Goal: Information Seeking & Learning: Learn about a topic

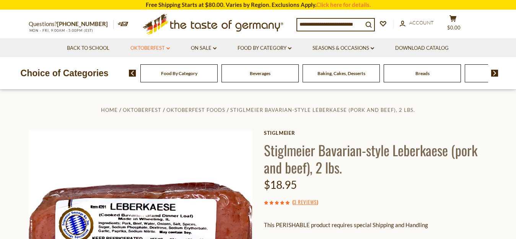
click at [149, 48] on link "Oktoberfest dropdown_arrow" at bounding box center [149, 48] width 39 height 8
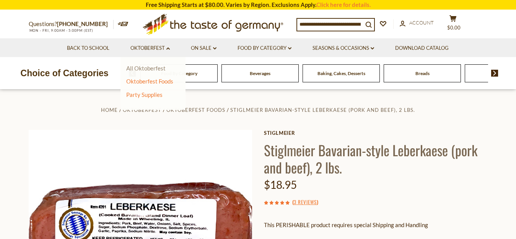
click at [151, 67] on link "All Oktoberfest" at bounding box center [145, 68] width 39 height 7
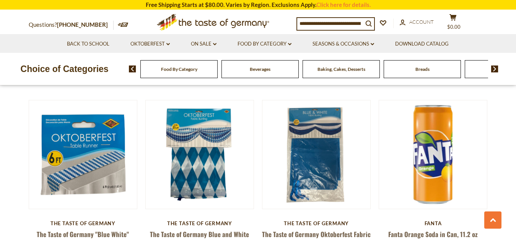
scroll to position [507, 0]
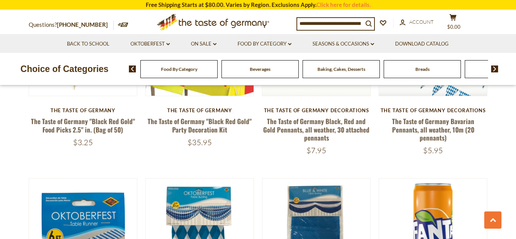
click at [261, 70] on span "Beverages" at bounding box center [260, 69] width 21 height 6
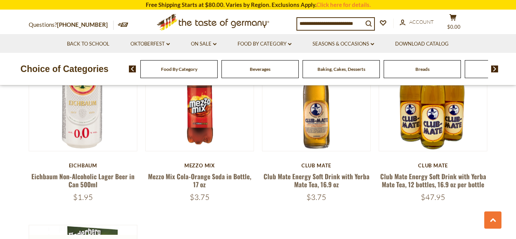
scroll to position [1288, 0]
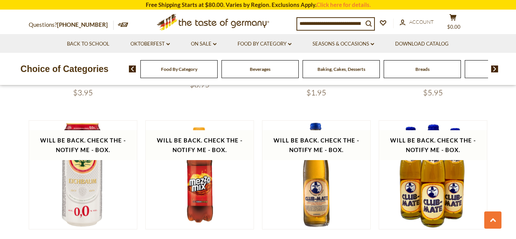
click at [421, 71] on span "Breads" at bounding box center [422, 69] width 14 height 6
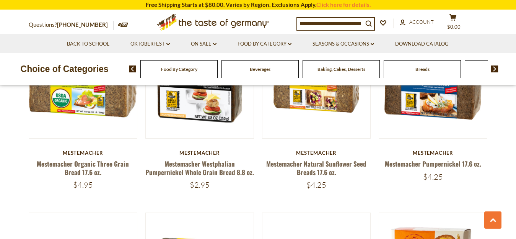
scroll to position [1249, 0]
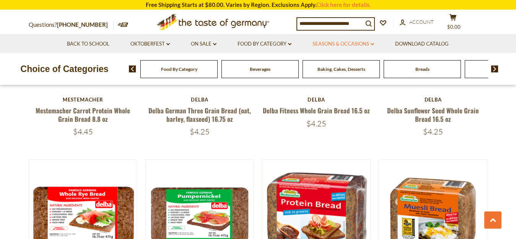
click at [347, 43] on link "Seasons & Occasions dropdown_arrow" at bounding box center [344, 44] width 62 height 8
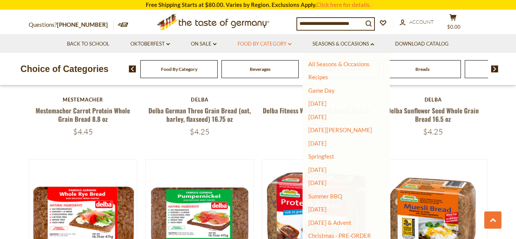
click at [262, 45] on link "Food By Category dropdown_arrow" at bounding box center [265, 44] width 54 height 8
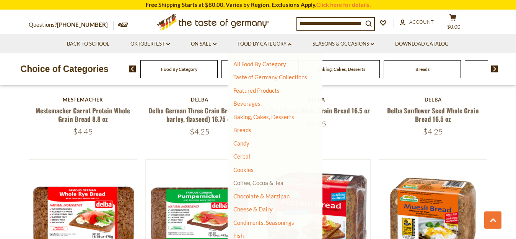
click at [261, 184] on link "Coffee, Cocoa & Tea" at bounding box center [258, 182] width 50 height 7
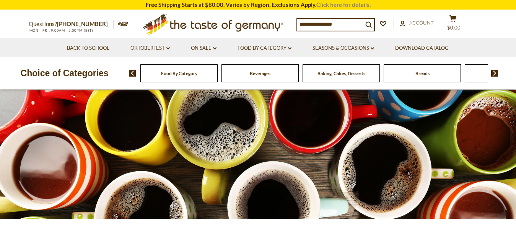
click at [334, 5] on link "Click here for details." at bounding box center [343, 4] width 54 height 7
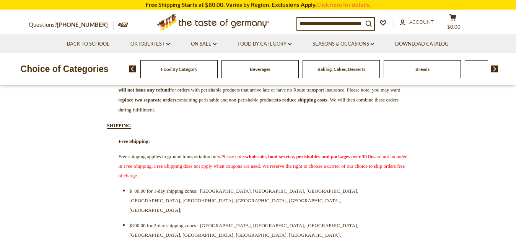
scroll to position [234, 0]
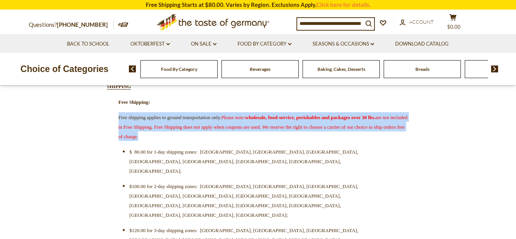
drag, startPoint x: 334, startPoint y: 142, endPoint x: 119, endPoint y: 126, distance: 215.6
click at [119, 126] on p "Free shipping applies to ground transportation only. Please note: wholesale, fo…" at bounding box center [258, 126] width 302 height 29
copy span "Free shipping applies to ground transportation only. Please note: wholesale, fo…"
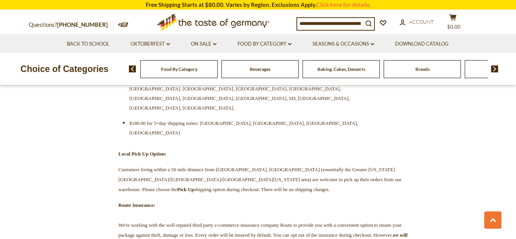
scroll to position [390, 0]
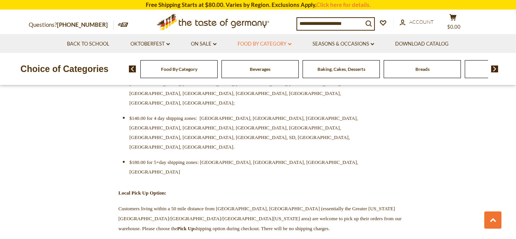
click at [269, 43] on link "Food By Category dropdown_arrow" at bounding box center [265, 44] width 54 height 8
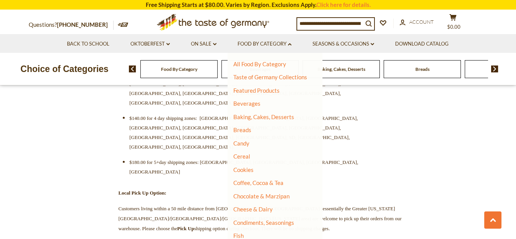
scroll to position [165, 0]
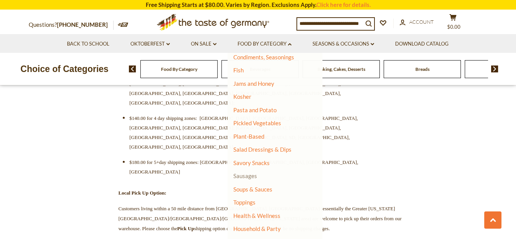
click at [249, 177] on link "Sausages" at bounding box center [245, 175] width 24 height 7
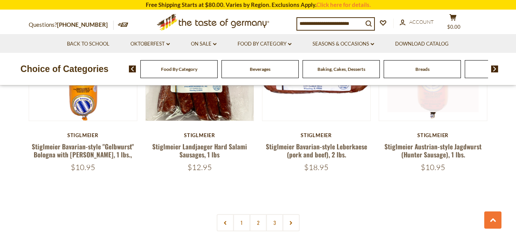
scroll to position [1717, 0]
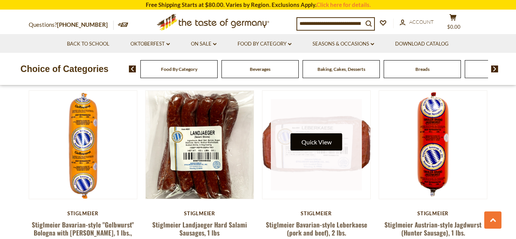
click at [324, 133] on button "Quick View" at bounding box center [317, 141] width 52 height 17
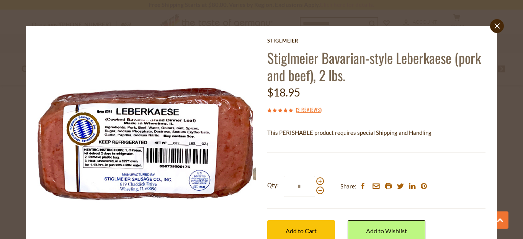
scroll to position [71, 0]
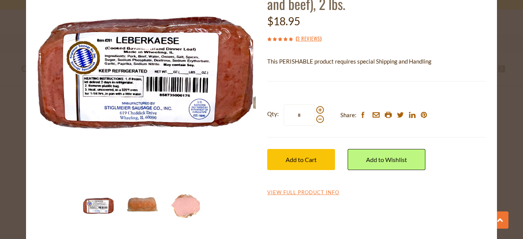
click at [138, 202] on img at bounding box center [142, 206] width 31 height 31
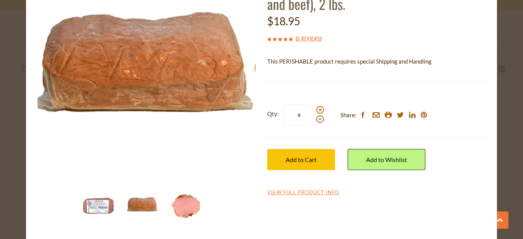
click at [187, 206] on img at bounding box center [186, 206] width 31 height 31
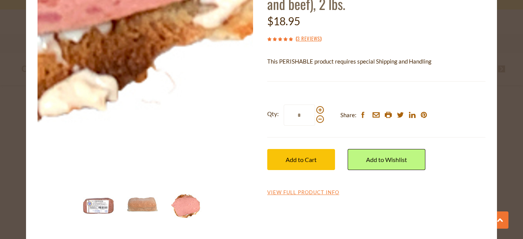
scroll to position [0, 0]
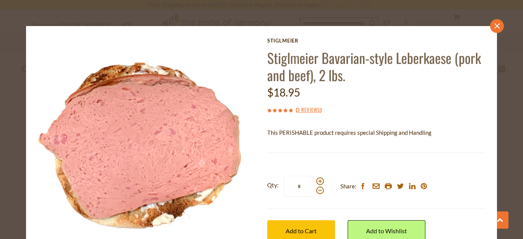
click at [494, 26] on icon at bounding box center [496, 25] width 5 height 5
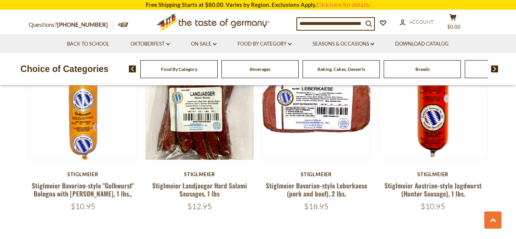
scroll to position [1795, 0]
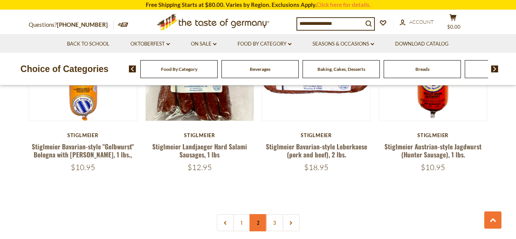
click at [257, 214] on link "2" at bounding box center [257, 222] width 17 height 17
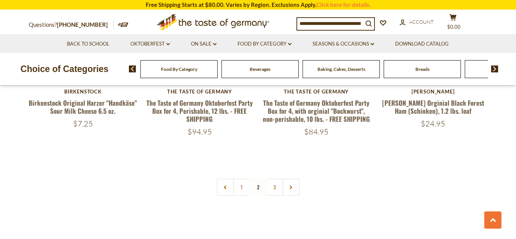
scroll to position [1868, 0]
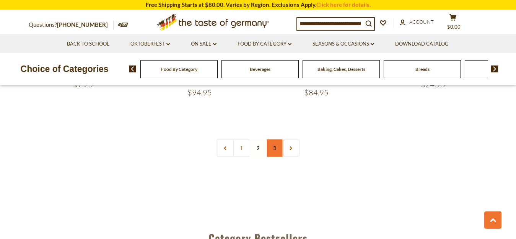
click at [276, 139] on link "3" at bounding box center [274, 147] width 17 height 17
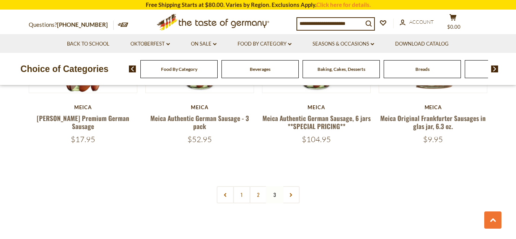
scroll to position [541, 0]
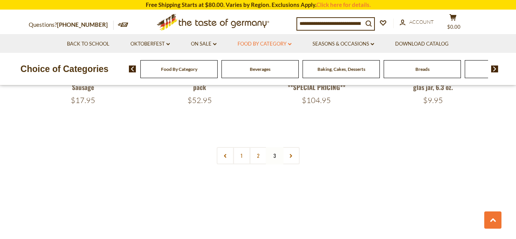
click at [257, 44] on link "Food By Category dropdown_arrow" at bounding box center [265, 44] width 54 height 8
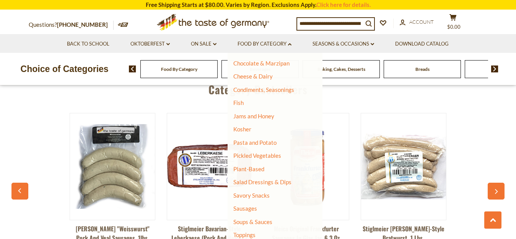
scroll to position [91, 0]
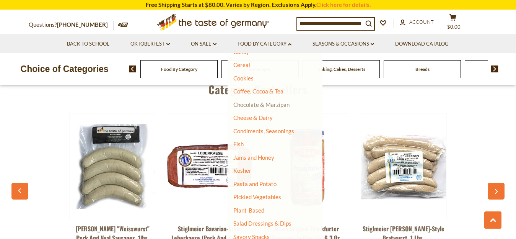
click at [267, 105] on link "Chocolate & Marzipan" at bounding box center [261, 104] width 56 height 7
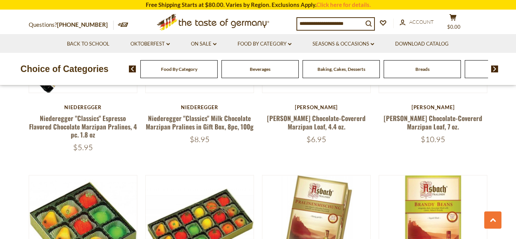
scroll to position [1405, 0]
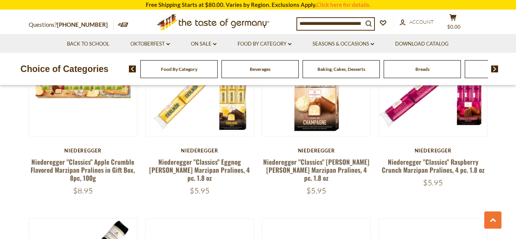
click at [202, 23] on icon at bounding box center [212, 21] width 112 height 14
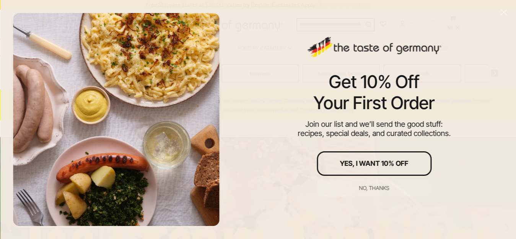
click at [18, 8] on div at bounding box center [116, 119] width 232 height 239
click at [494, 50] on div "Get 10% Off Your First Order Join our list and we’ll send the good stuff: recip…" at bounding box center [374, 119] width 284 height 239
click at [378, 189] on div "No, thanks" at bounding box center [374, 187] width 30 height 5
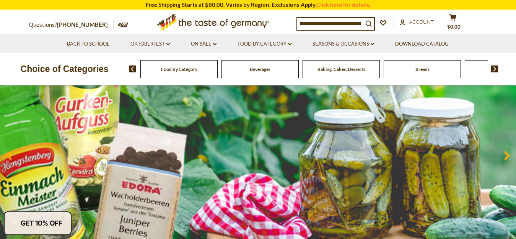
scroll to position [117, 0]
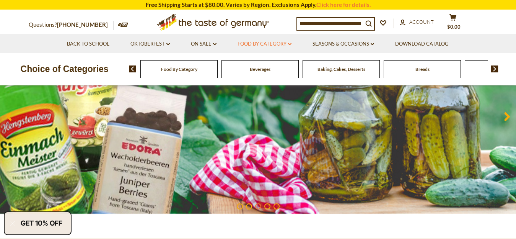
click at [266, 43] on link "Food By Category dropdown_arrow" at bounding box center [265, 44] width 54 height 8
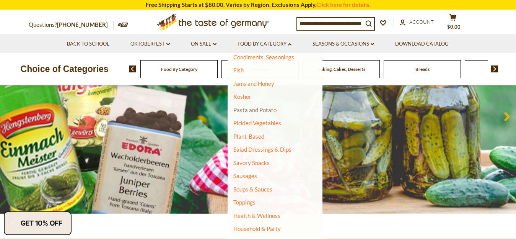
scroll to position [174, 0]
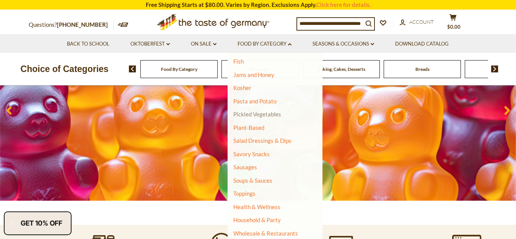
click at [264, 115] on link "Pickled Vegetables" at bounding box center [257, 114] width 48 height 7
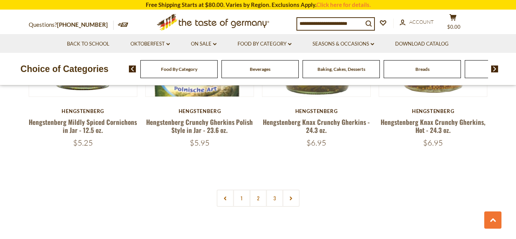
scroll to position [1834, 0]
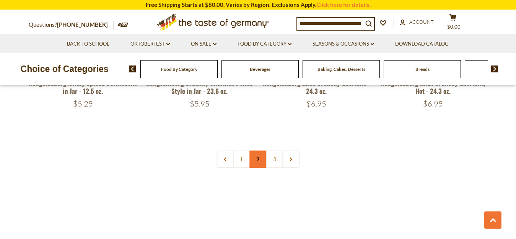
click at [259, 158] on link "2" at bounding box center [257, 158] width 17 height 17
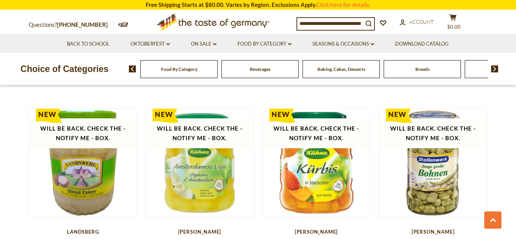
scroll to position [1634, 0]
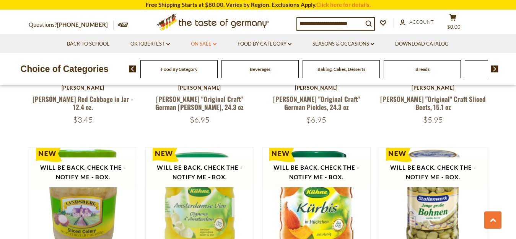
click at [202, 44] on link "On Sale dropdown_arrow" at bounding box center [204, 44] width 26 height 8
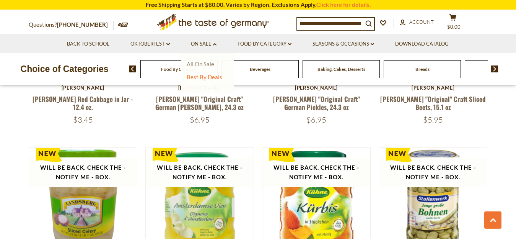
click at [204, 65] on link "All On Sale" at bounding box center [201, 63] width 28 height 7
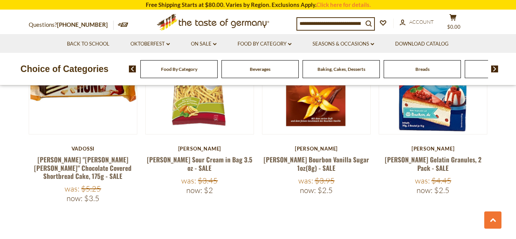
scroll to position [1795, 0]
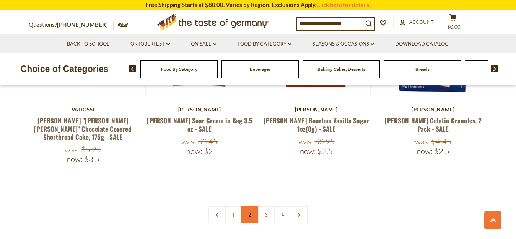
click at [251, 206] on link "2" at bounding box center [249, 214] width 17 height 17
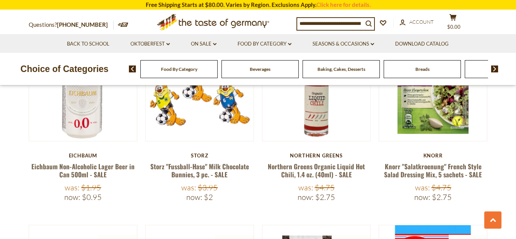
scroll to position [725, 0]
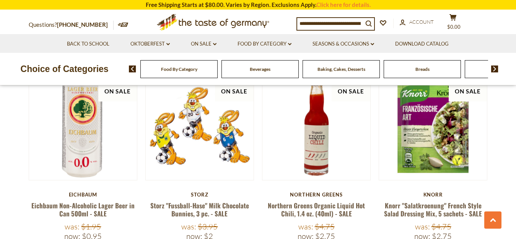
click at [312, 24] on input at bounding box center [330, 23] width 66 height 11
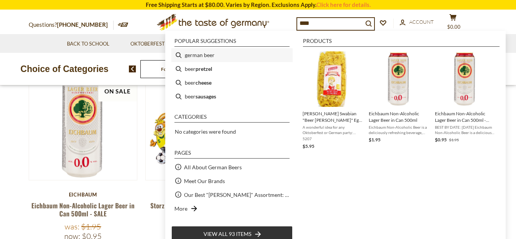
click at [210, 54] on li "german beer" at bounding box center [231, 55] width 121 height 14
type input "**********"
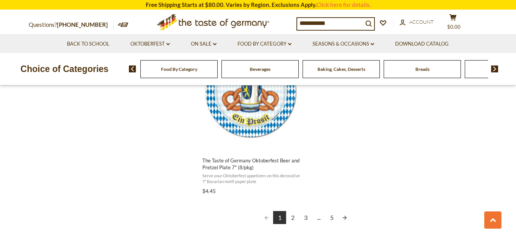
scroll to position [1405, 0]
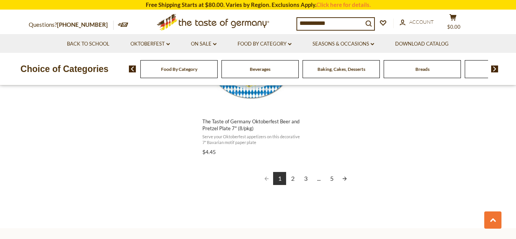
click at [293, 178] on link "2" at bounding box center [292, 178] width 13 height 13
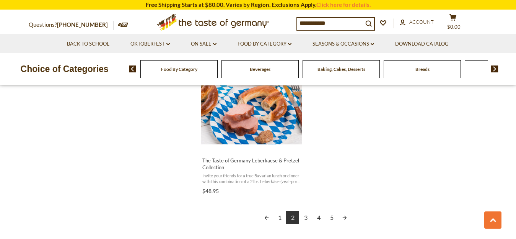
scroll to position [1405, 0]
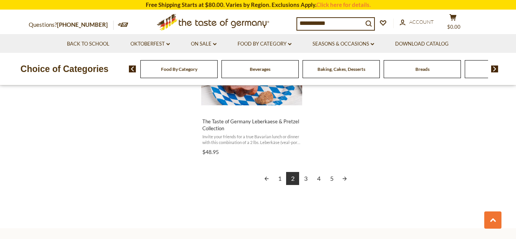
click at [305, 172] on link "3" at bounding box center [305, 178] width 13 height 13
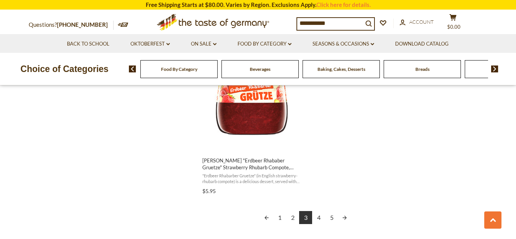
scroll to position [1405, 0]
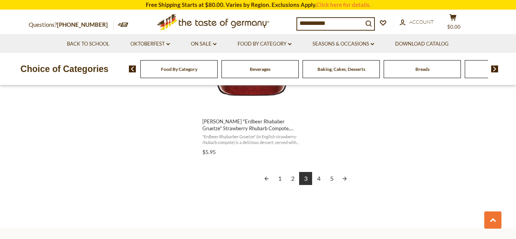
click at [320, 178] on link "4" at bounding box center [318, 178] width 13 height 13
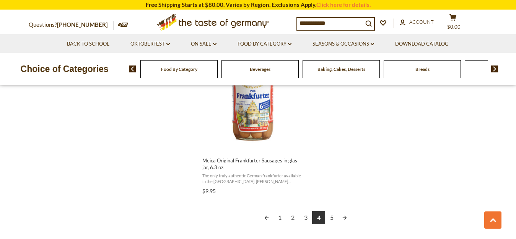
scroll to position [1444, 0]
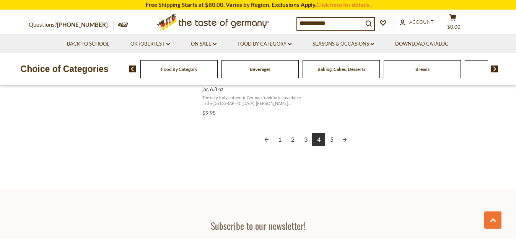
click at [332, 140] on link "5" at bounding box center [331, 139] width 13 height 13
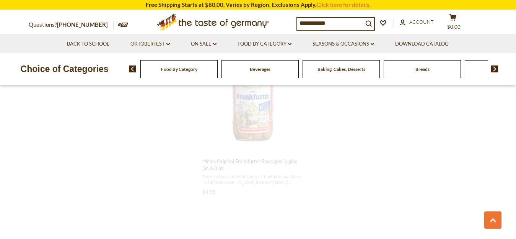
scroll to position [1070, 0]
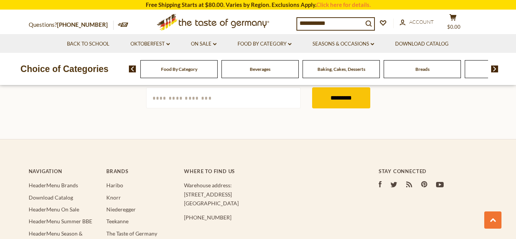
scroll to position [1405, 0]
